Goal: Task Accomplishment & Management: Manage account settings

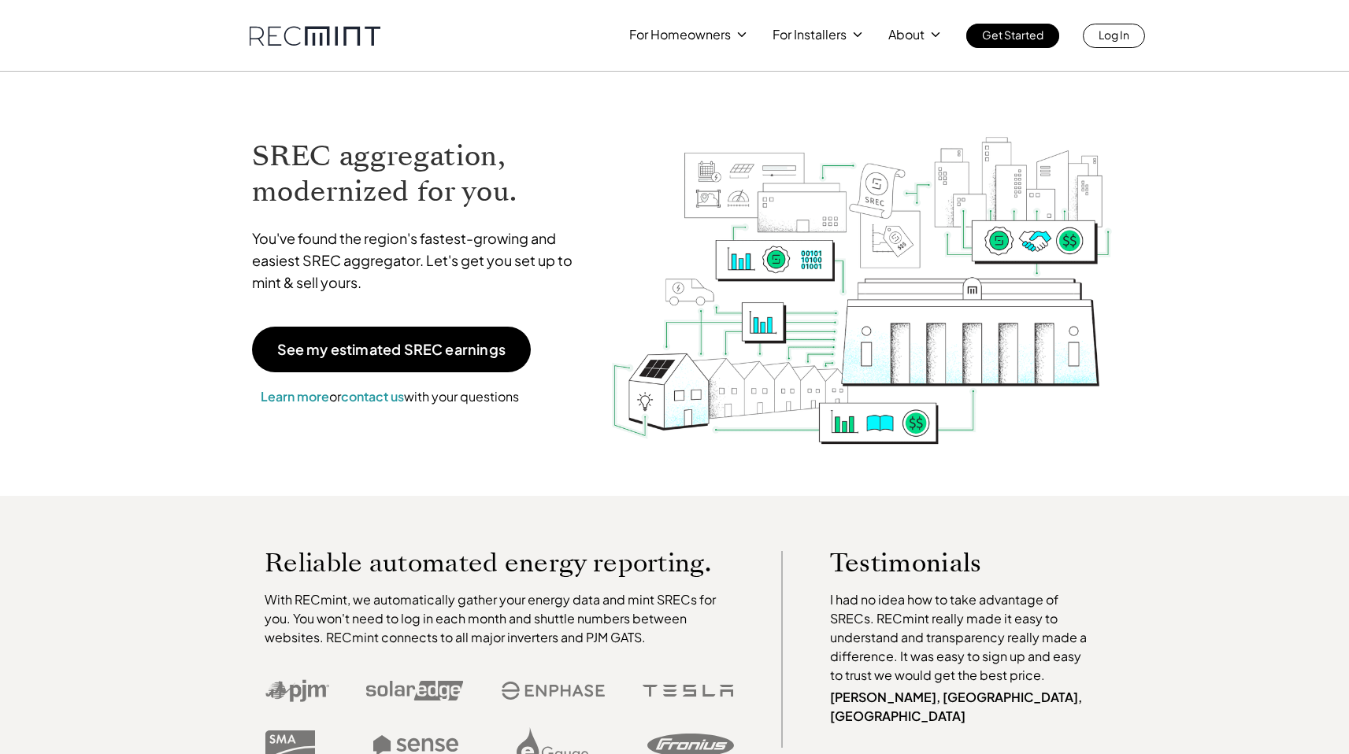
click at [989, 117] on img at bounding box center [861, 271] width 502 height 353
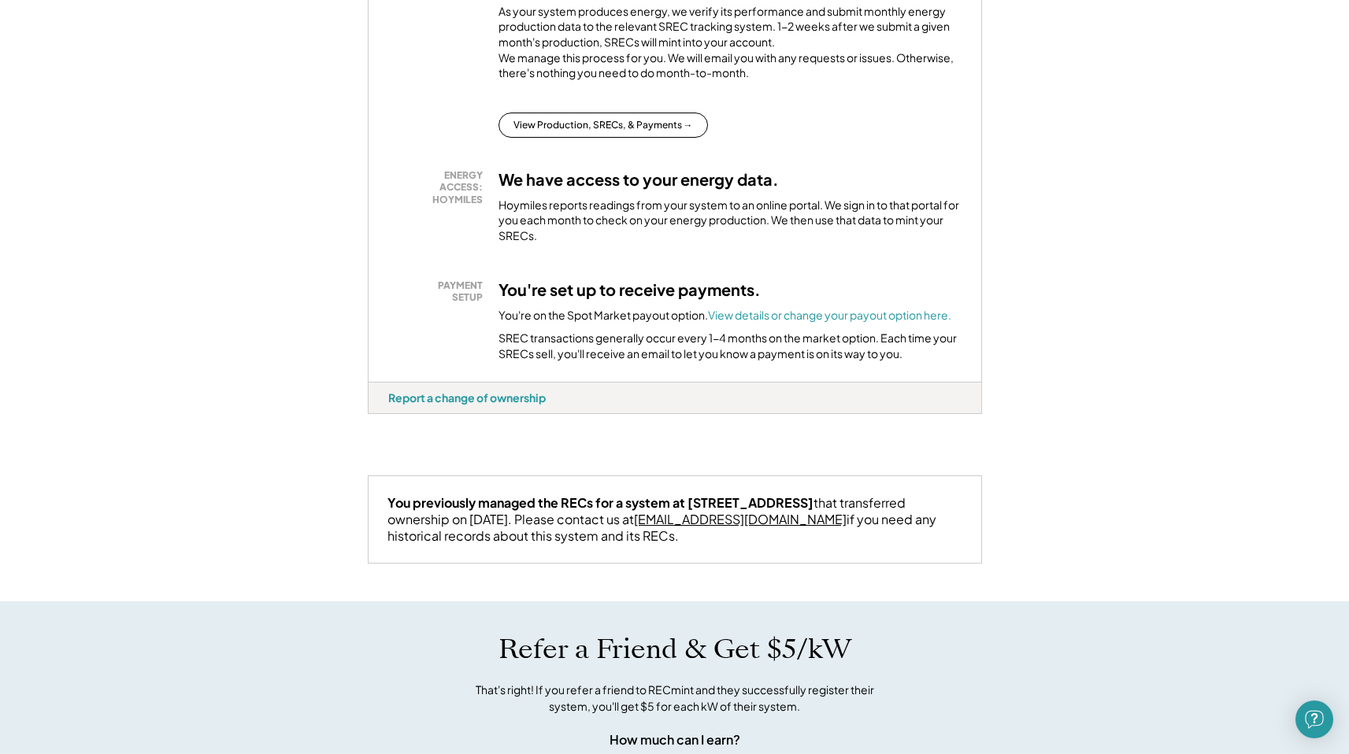
scroll to position [379, 0]
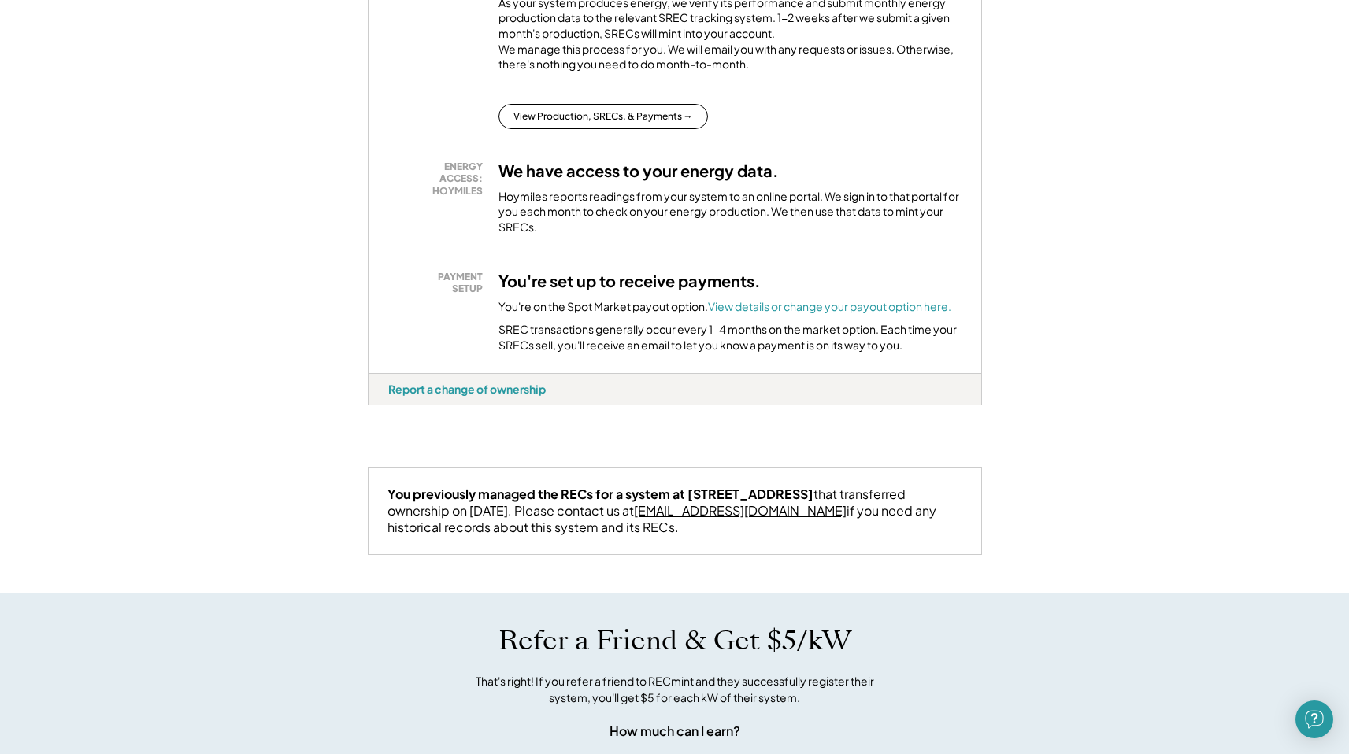
click at [282, 293] on div "Welcome, [PERSON_NAME]! We're excited to help you monetize your SRECs. Your Sys…" at bounding box center [674, 524] width 1349 height 1665
click at [278, 265] on div "Welcome, [PERSON_NAME]! We're excited to help you monetize your SRECs. Your Sys…" at bounding box center [674, 524] width 1349 height 1665
